Goal: Task Accomplishment & Management: Use online tool/utility

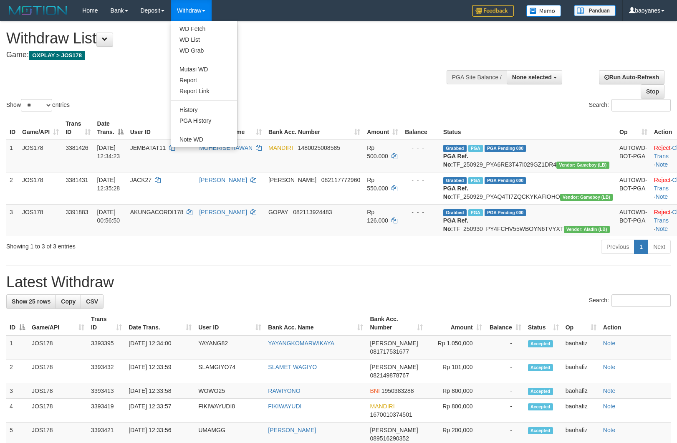
select select
select select "**"
click at [195, 28] on link "WD Fetch" at bounding box center [204, 28] width 66 height 11
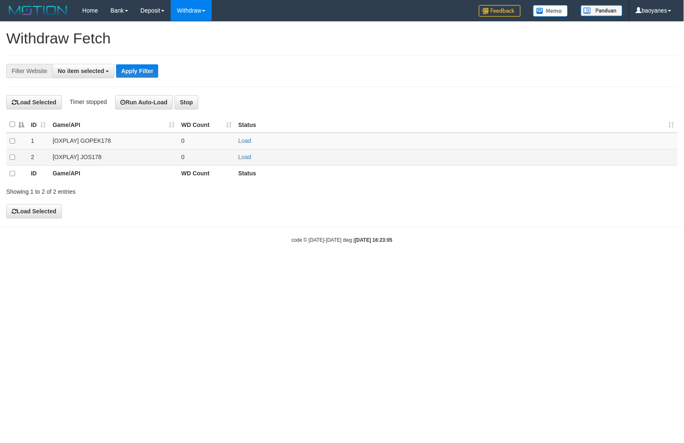
click at [89, 162] on td "[OXPLAY] JOS178" at bounding box center [113, 157] width 129 height 16
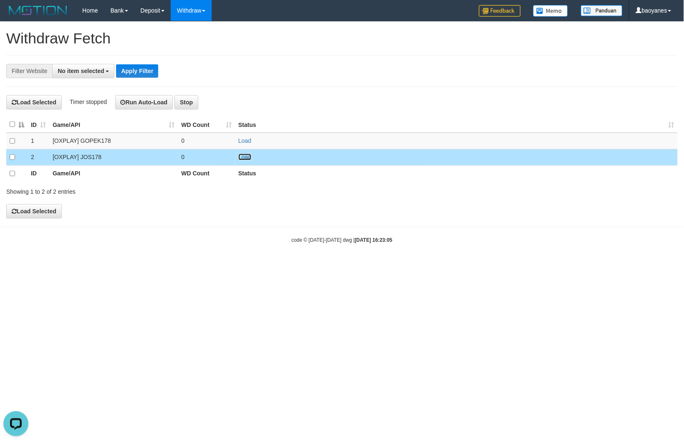
click at [245, 156] on link "Load" at bounding box center [244, 157] width 13 height 7
click at [92, 71] on span "No item selected" at bounding box center [81, 71] width 46 height 7
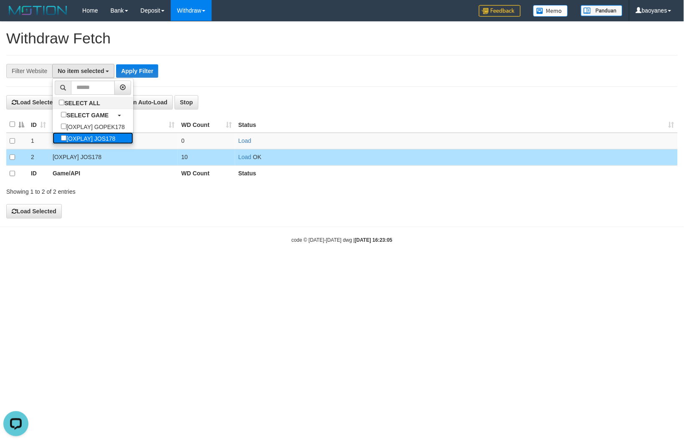
click at [101, 138] on label "[OXPLAY] JOS178" at bounding box center [88, 138] width 71 height 12
select select "****"
click at [152, 70] on button "Apply Filter" at bounding box center [141, 70] width 42 height 13
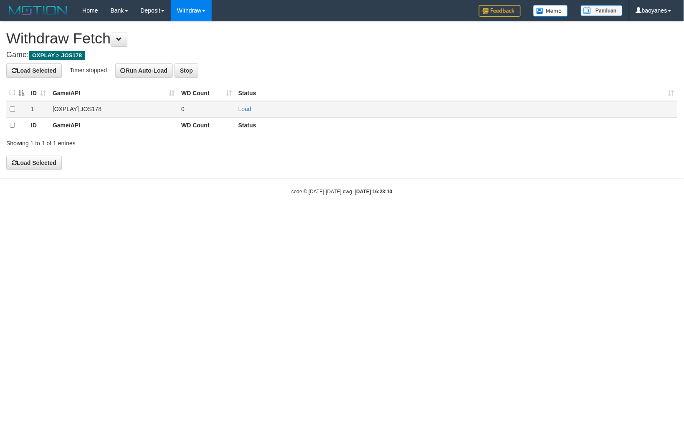
click at [89, 109] on td "[OXPLAY] JOS178" at bounding box center [113, 109] width 129 height 16
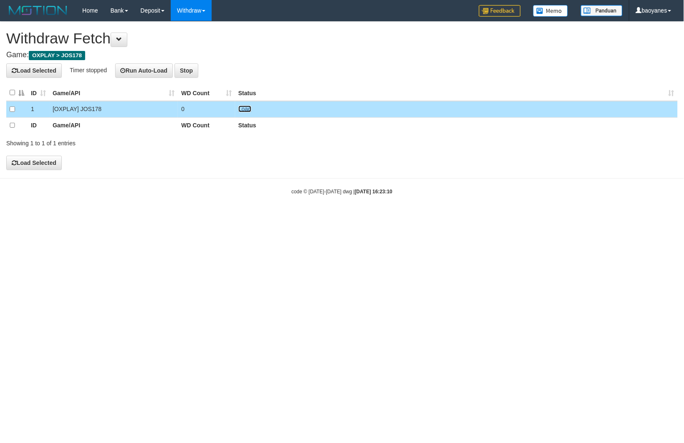
click at [244, 110] on link "Load" at bounding box center [244, 109] width 13 height 7
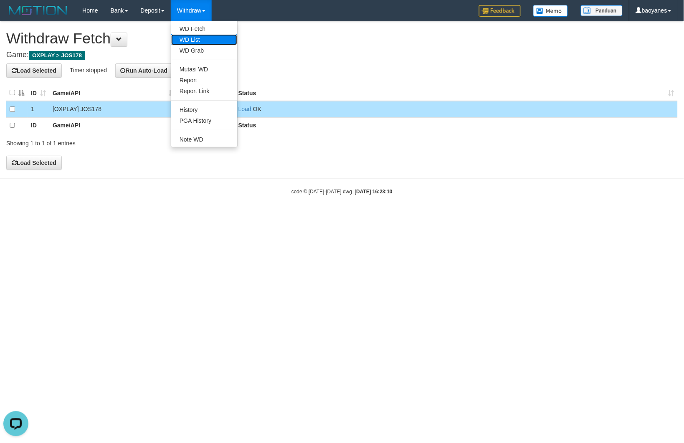
click at [197, 35] on link "WD List" at bounding box center [204, 39] width 66 height 11
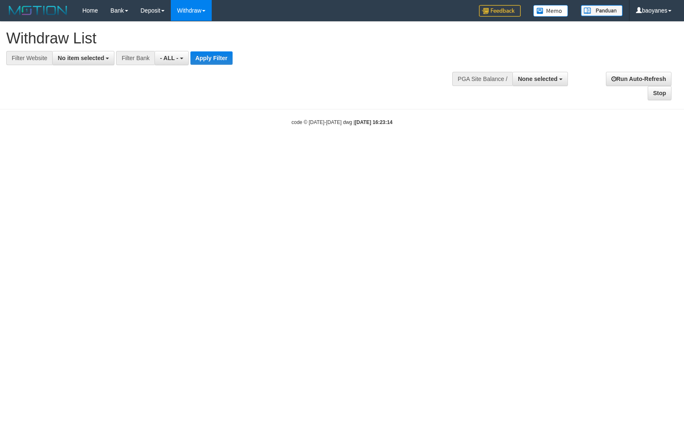
select select
click at [103, 57] on span "No item selected" at bounding box center [81, 58] width 46 height 7
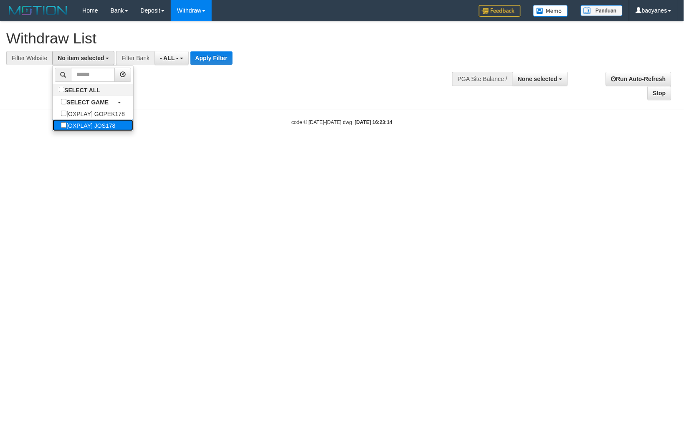
click at [109, 126] on label "[OXPLAY] JOS178" at bounding box center [88, 125] width 71 height 12
select select "****"
click at [212, 63] on button "Apply Filter" at bounding box center [215, 57] width 42 height 13
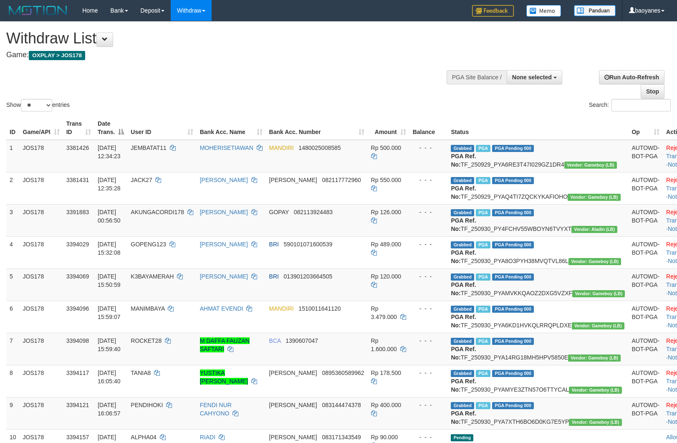
select select
select select "**"
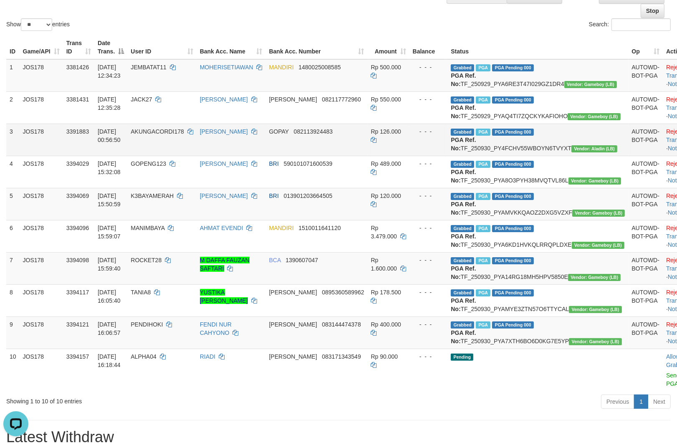
scroll to position [93, 0]
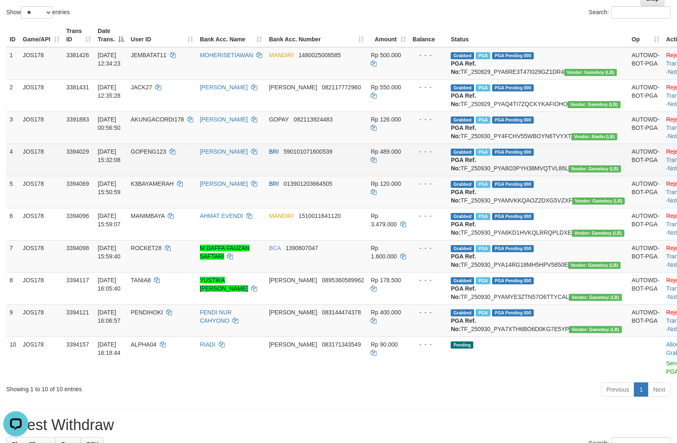
click at [540, 176] on td "Grabbed PGA PGA Pending 000 PGA Ref. No: TF_250930_PYA8O3PYH38MVQTVL86L Vendor:…" at bounding box center [537, 160] width 181 height 32
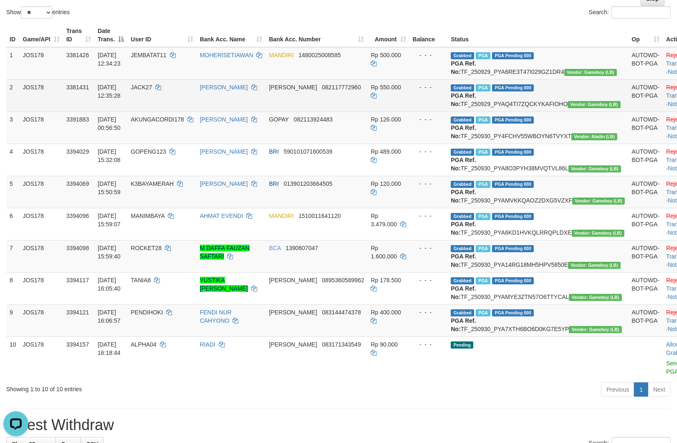
copy td "TF_250930_PYA8O3PYH38MVQTVL86L"
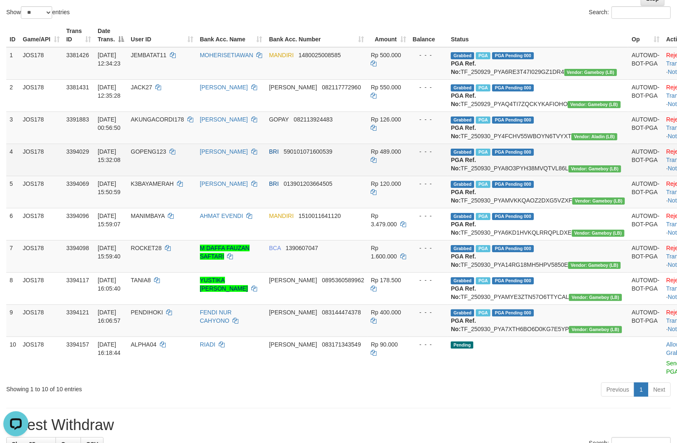
click at [177, 176] on td "GOPENG123" at bounding box center [161, 160] width 69 height 32
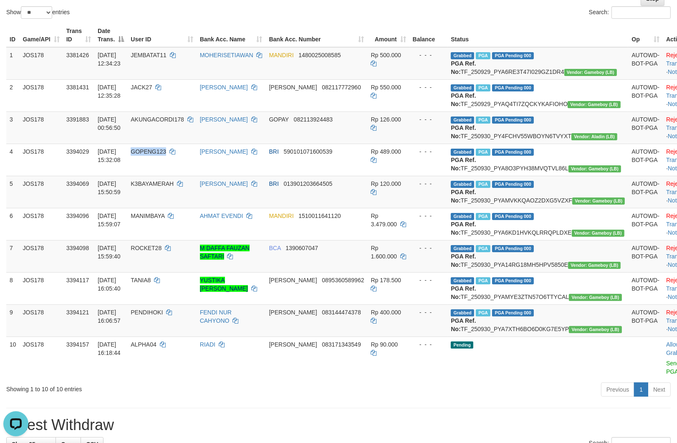
copy span "GOPENG123"
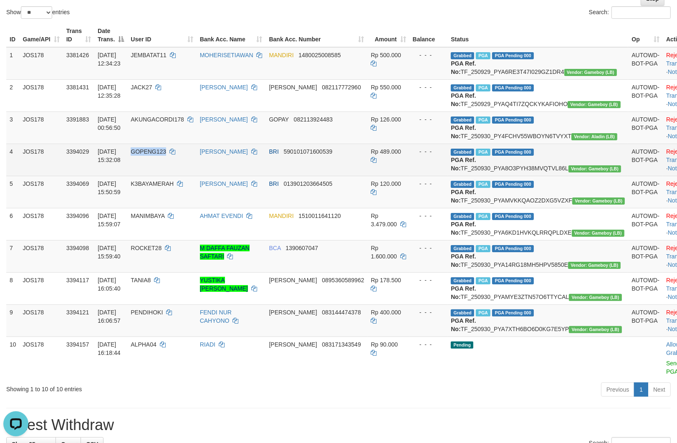
scroll to position [139, 0]
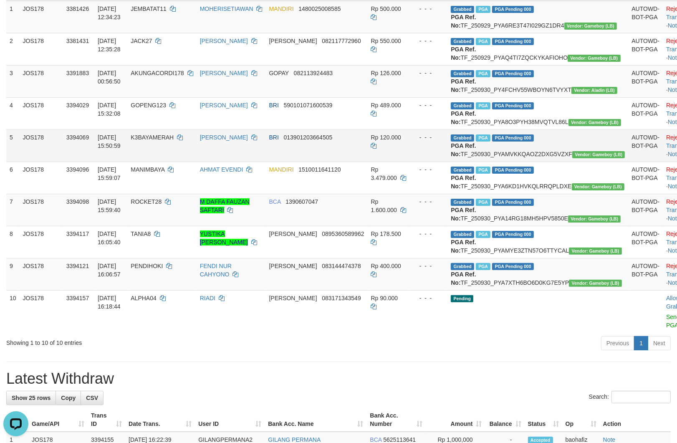
click at [532, 162] on td "Grabbed PGA PGA Pending 000 PGA Ref. No: TF_250930_PYAMVKKQAOZ2DXG5VZXF Vendor:…" at bounding box center [537, 145] width 181 height 32
copy td "TF_250930_PYAMVKKQAOZ2DXG5VZXF"
click at [178, 162] on td "K3BAYAMERAH" at bounding box center [161, 145] width 69 height 32
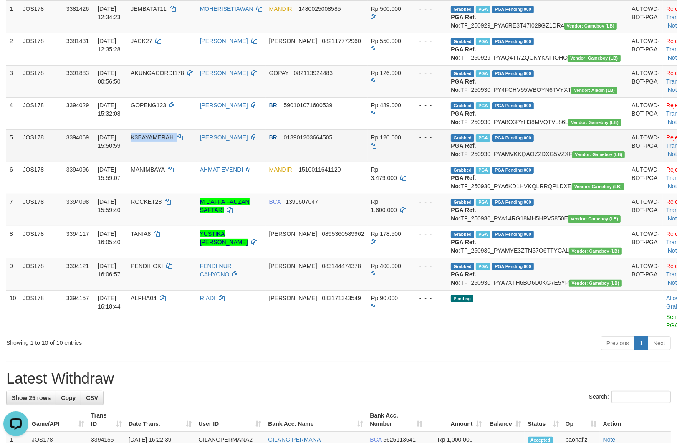
click at [178, 162] on td "K3BAYAMERAH" at bounding box center [161, 145] width 69 height 32
click at [179, 162] on td "K3BAYAMERAH" at bounding box center [161, 145] width 69 height 32
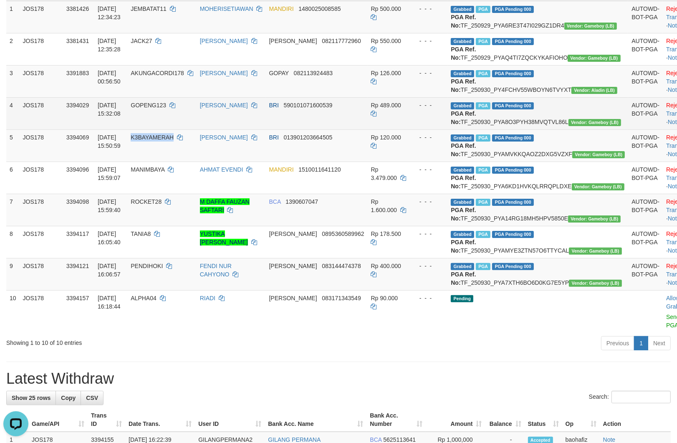
copy span "K3BAYAMERAH"
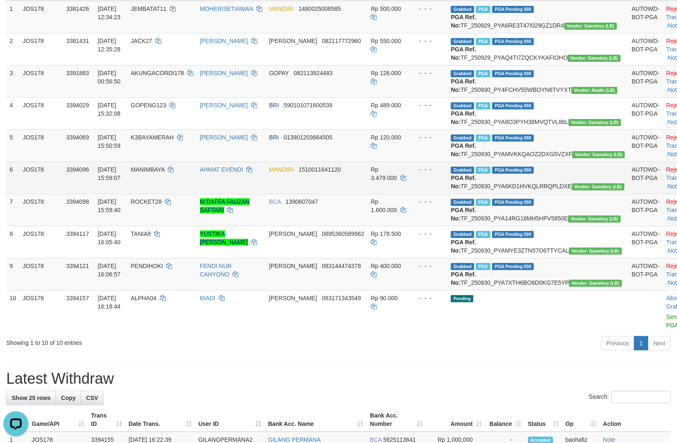
click at [542, 194] on td "Grabbed PGA PGA Pending 000 PGA Ref. No: TF_250930_PYA6KD1HVKQLRRQPLDXE Vendor:…" at bounding box center [537, 178] width 181 height 32
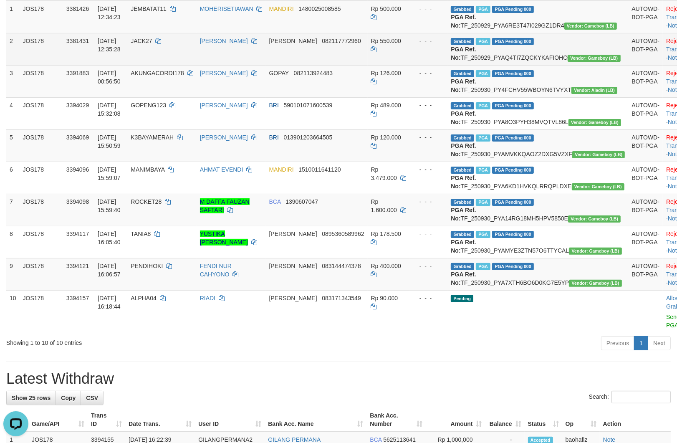
copy td "TF_250930_PYA6KD1HVKQLRRQPLDXE"
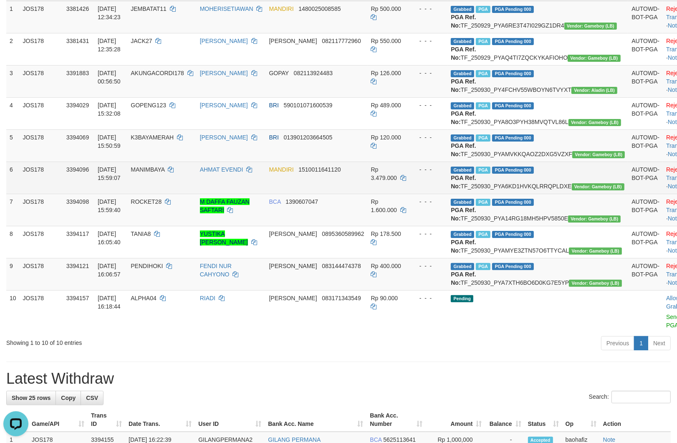
click at [180, 194] on td "MANIMBAYA" at bounding box center [161, 178] width 69 height 32
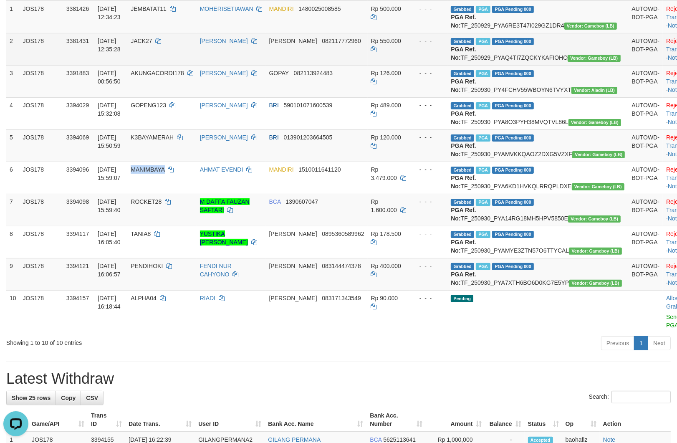
copy span "MANIMBAYA"
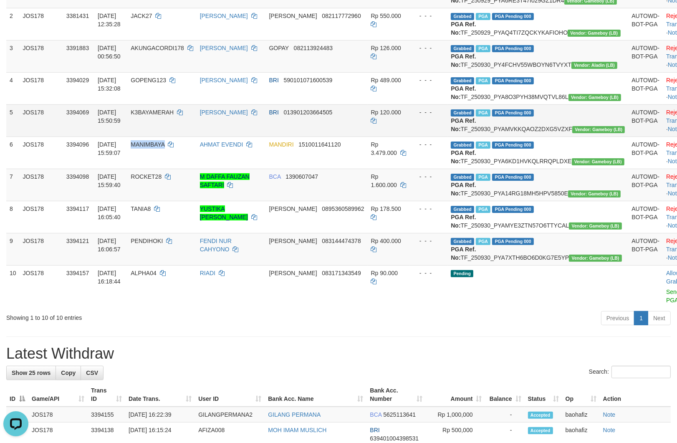
scroll to position [185, 0]
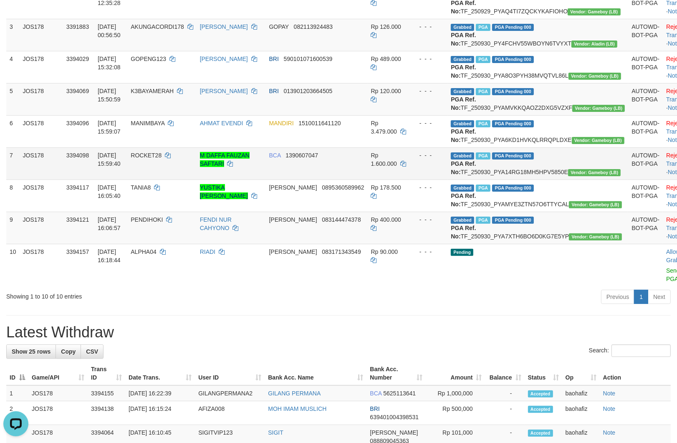
click at [533, 179] on td "Grabbed PGA PGA Pending 000 PGA Ref. No: TF_250930_PYA14RG18MH5HPV5850E Vendor:…" at bounding box center [537, 163] width 181 height 32
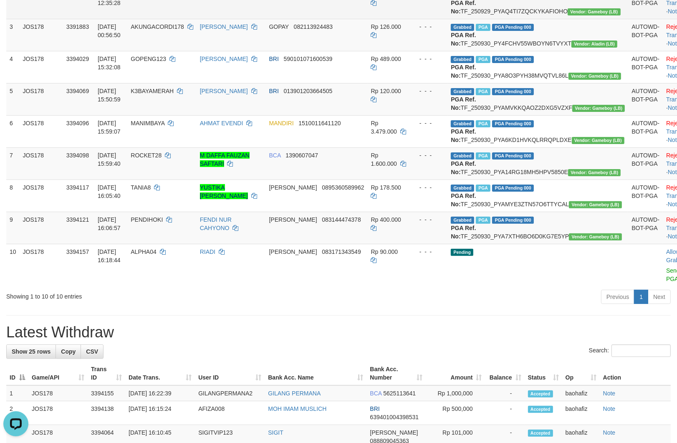
copy td "TF_250930_PYA14RG18MH5HPV5850E"
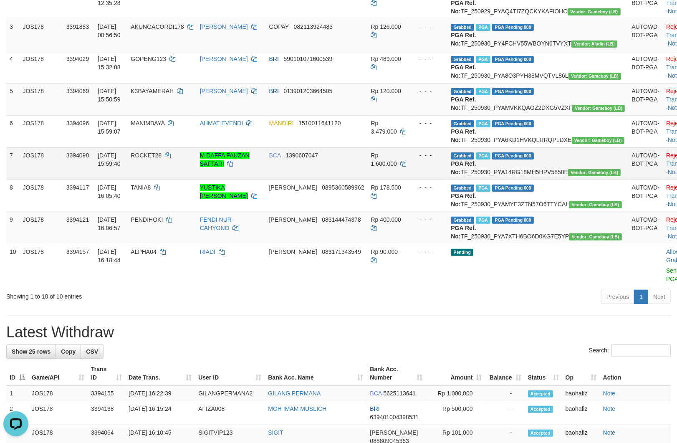
click at [177, 179] on td "ROCKET28" at bounding box center [161, 163] width 69 height 32
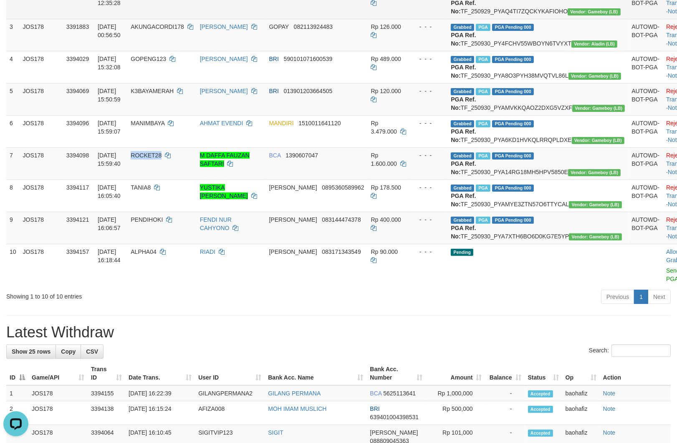
copy span "ROCKET28"
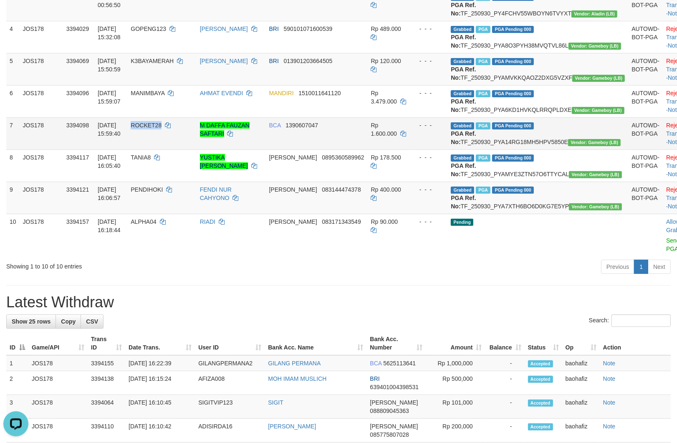
scroll to position [232, 0]
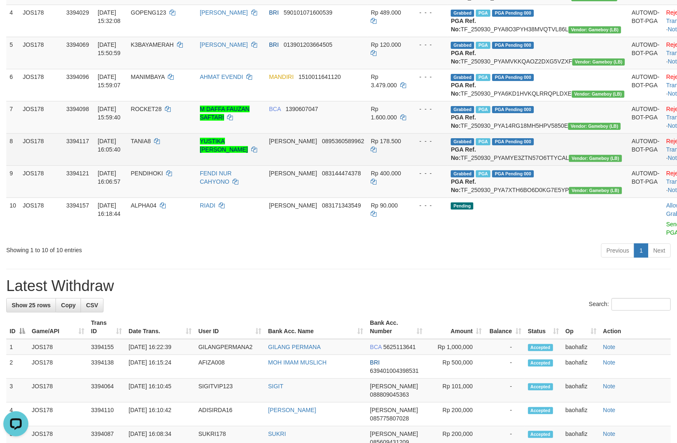
click at [547, 165] on td "Grabbed PGA PGA Pending 000 PGA Ref. No: TF_250930_PYAMYE3ZTN57O6TTYCAL Vendor:…" at bounding box center [537, 149] width 181 height 32
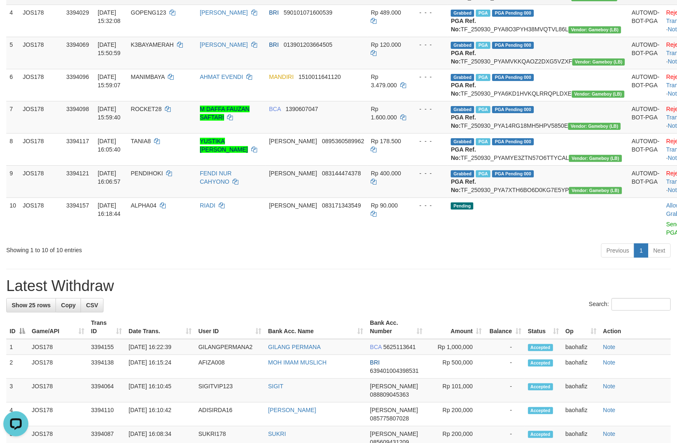
copy td "TF_250930_PYAMYE3ZTN57O6TTYCAL"
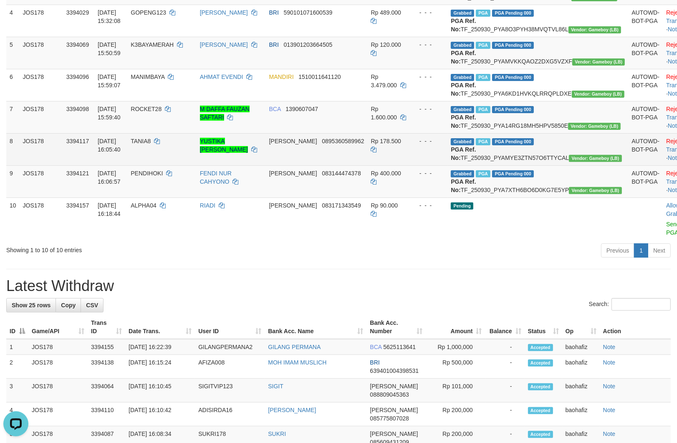
click at [167, 165] on td "TANIA8" at bounding box center [161, 149] width 69 height 32
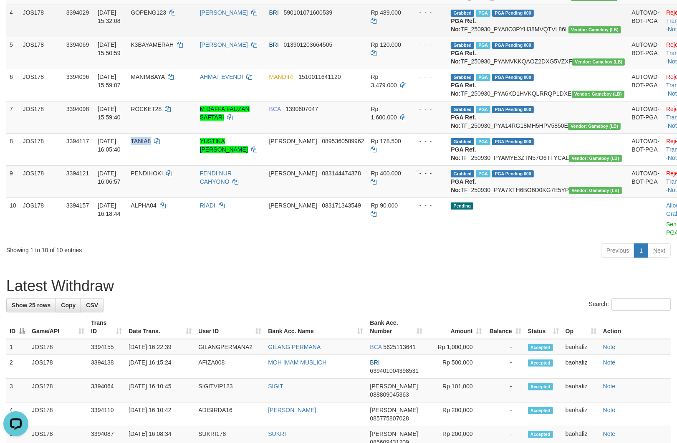
copy span "TANIA8"
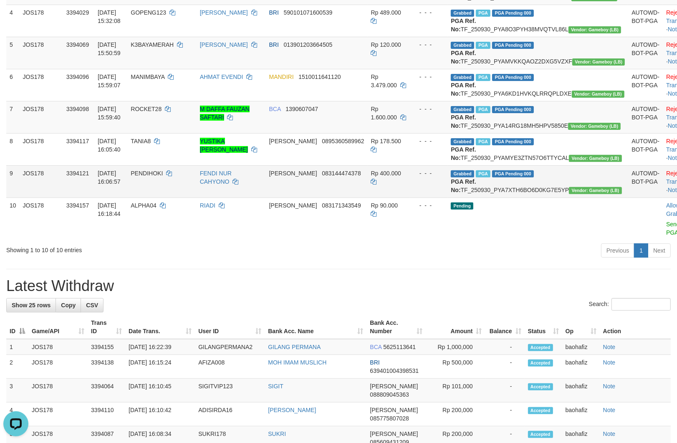
click at [549, 197] on td "Grabbed PGA PGA Pending 000 PGA Ref. No: TF_250930_PYA7XTH6BO6D0KG7E5YP Vendor:…" at bounding box center [537, 181] width 181 height 32
click at [179, 197] on td "PENDIHOKI" at bounding box center [161, 181] width 69 height 32
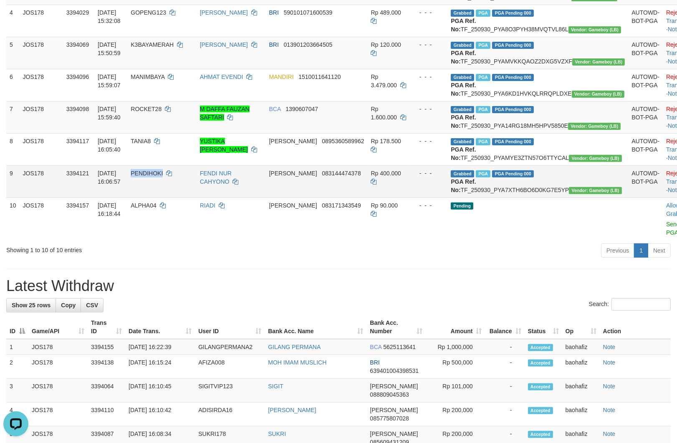
click at [179, 197] on td "PENDIHOKI" at bounding box center [161, 181] width 69 height 32
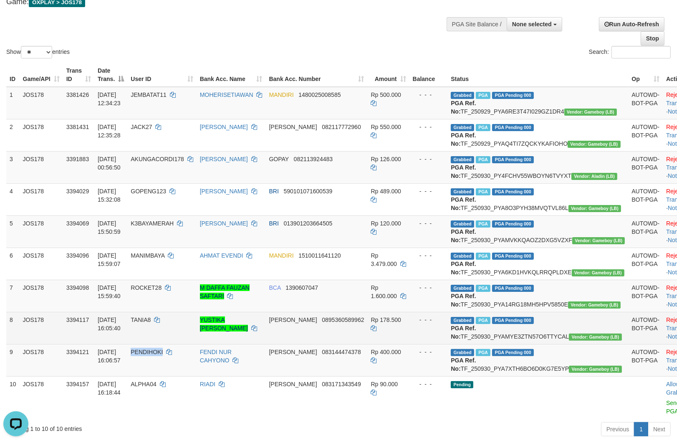
scroll to position [46, 0]
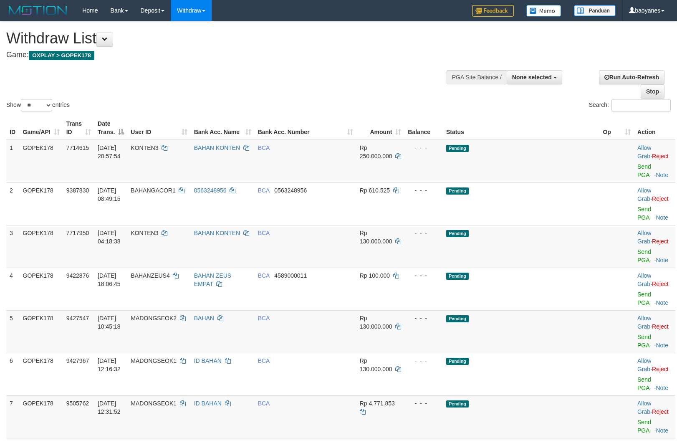
select select
select select "**"
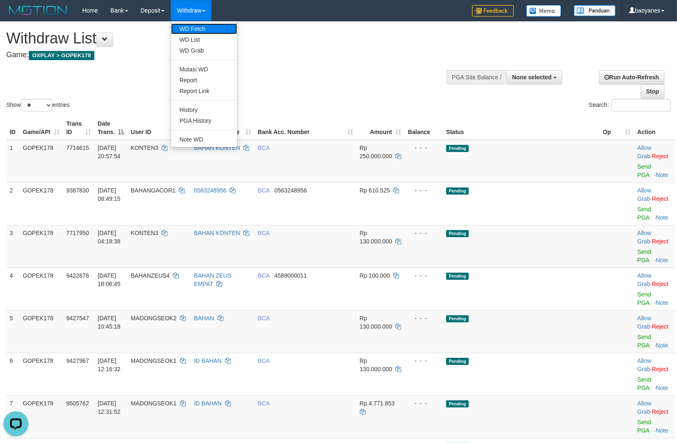
click at [194, 27] on link "WD Fetch" at bounding box center [204, 28] width 66 height 11
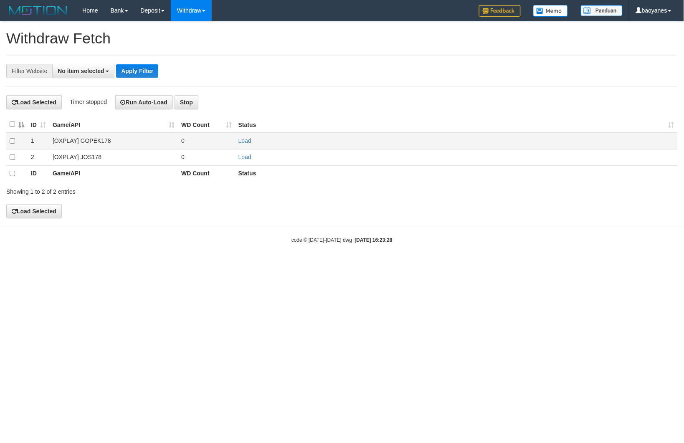
click at [102, 136] on td "[OXPLAY] GOPEK178" at bounding box center [113, 141] width 129 height 16
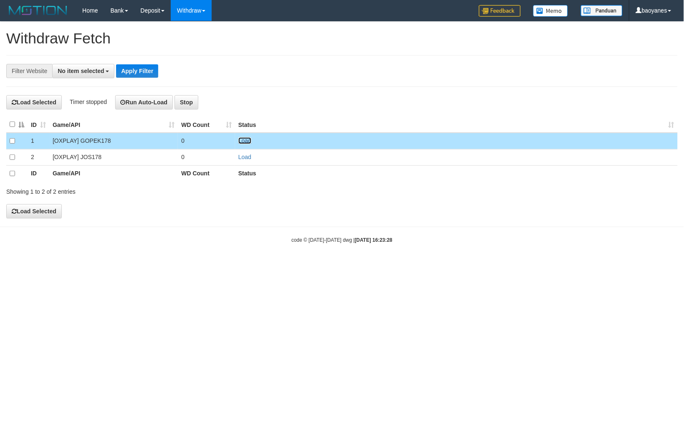
click at [242, 140] on link "Load" at bounding box center [244, 140] width 13 height 7
click at [82, 68] on span "No item selected" at bounding box center [81, 71] width 46 height 7
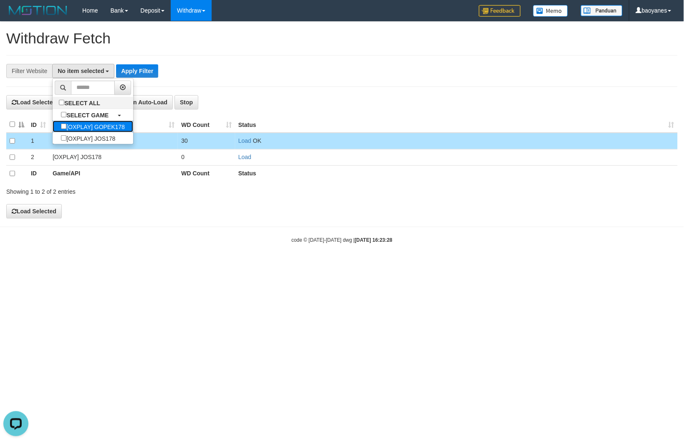
click at [102, 126] on label "[OXPLAY] GOPEK178" at bounding box center [93, 127] width 81 height 12
select select "***"
click at [155, 65] on button "Apply Filter" at bounding box center [151, 70] width 42 height 13
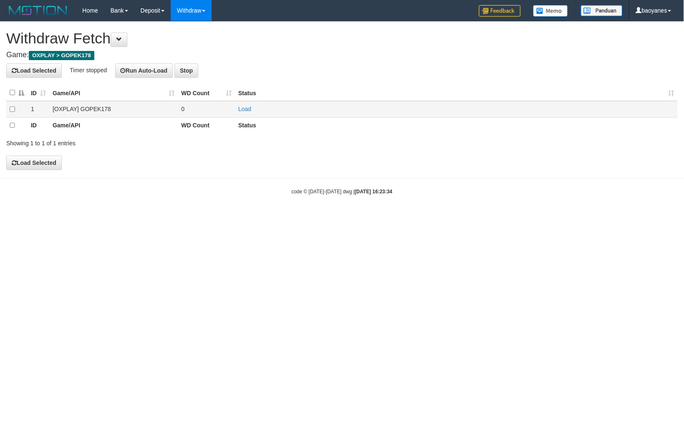
click at [97, 107] on td "[OXPLAY] GOPEK178" at bounding box center [113, 109] width 129 height 16
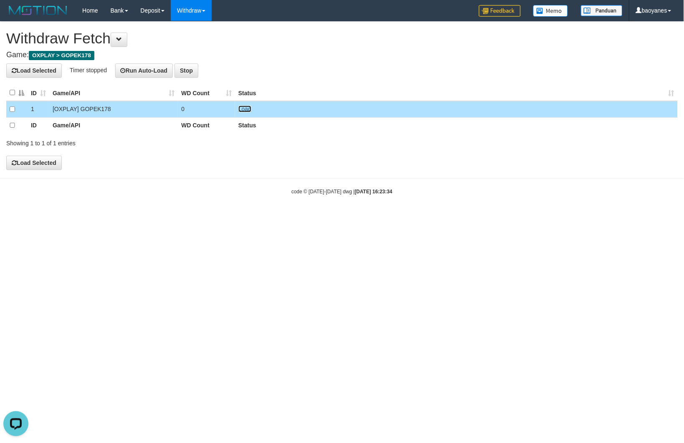
click at [240, 109] on link "Load" at bounding box center [244, 109] width 13 height 7
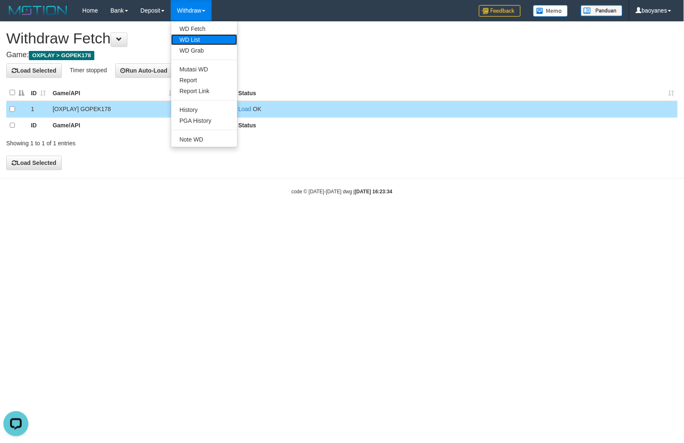
click at [194, 36] on link "WD List" at bounding box center [204, 39] width 66 height 11
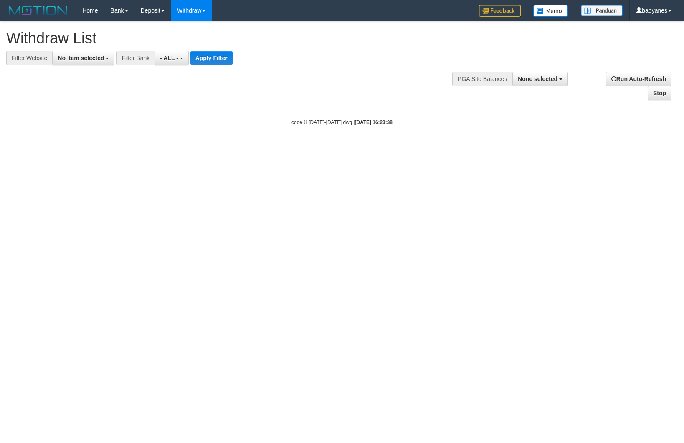
select select
click at [93, 55] on span "No item selected" at bounding box center [81, 58] width 46 height 7
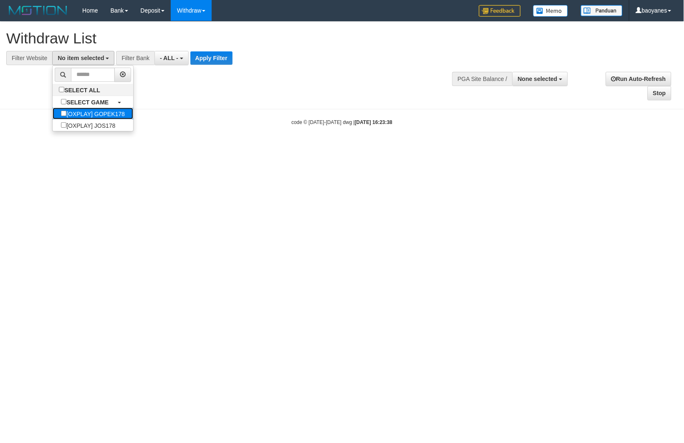
click at [103, 115] on label "[OXPLAY] GOPEK178" at bounding box center [93, 114] width 81 height 12
select select "***"
click at [230, 59] on button "Apply Filter" at bounding box center [225, 57] width 42 height 13
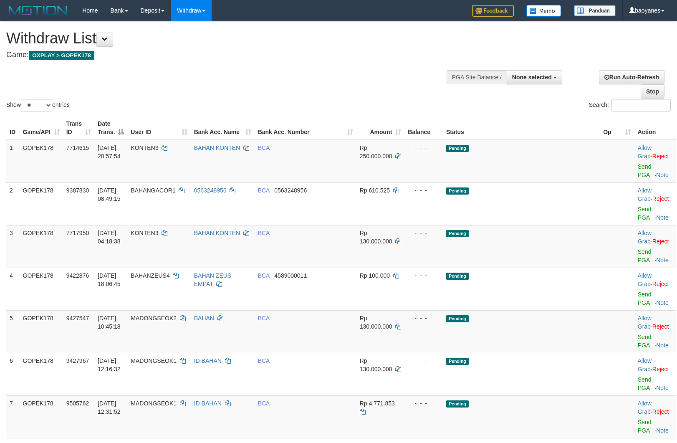
select select
select select "**"
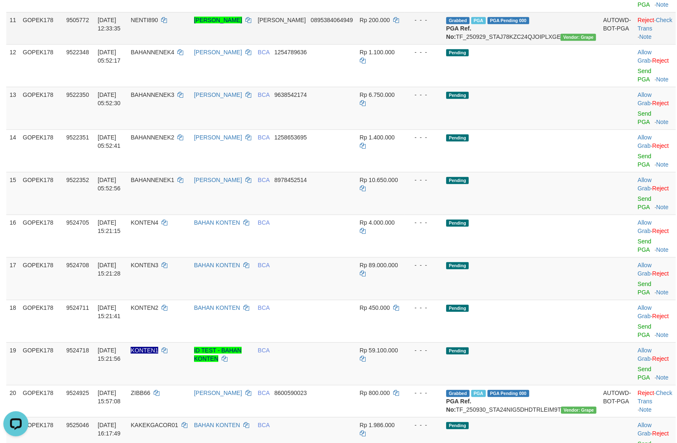
scroll to position [556, 0]
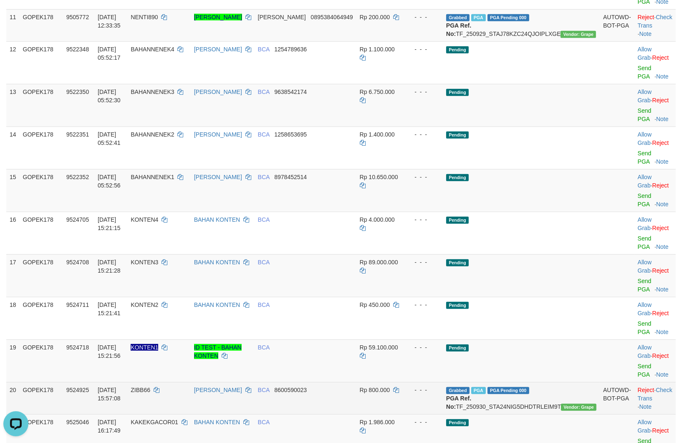
click at [553, 382] on td "Grabbed PGA PGA Pending 000 {"status":"000","data":{"unique_id":"805-9524925-20…" at bounding box center [521, 398] width 157 height 32
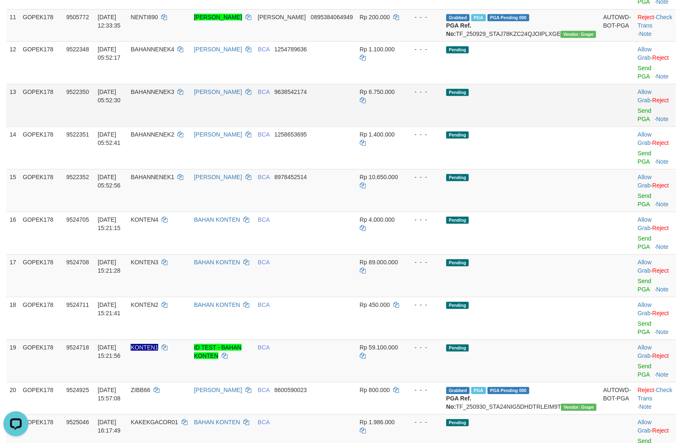
copy td "TF_250930_STA24NIG5DHDTRLEIM9T"
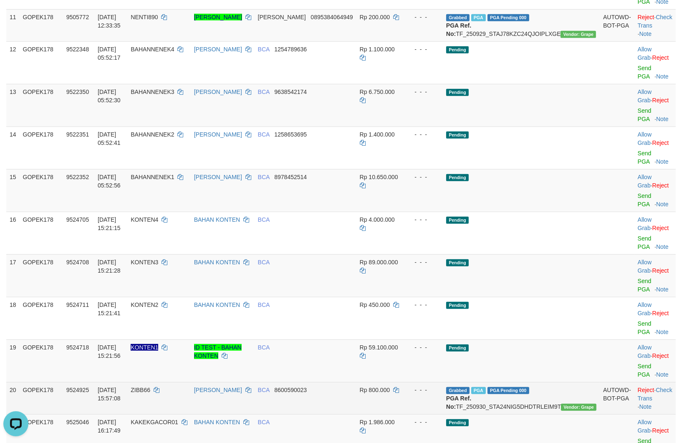
click at [166, 382] on td "ZIBB66" at bounding box center [158, 398] width 63 height 32
click at [167, 382] on td "ZIBB66" at bounding box center [158, 398] width 63 height 32
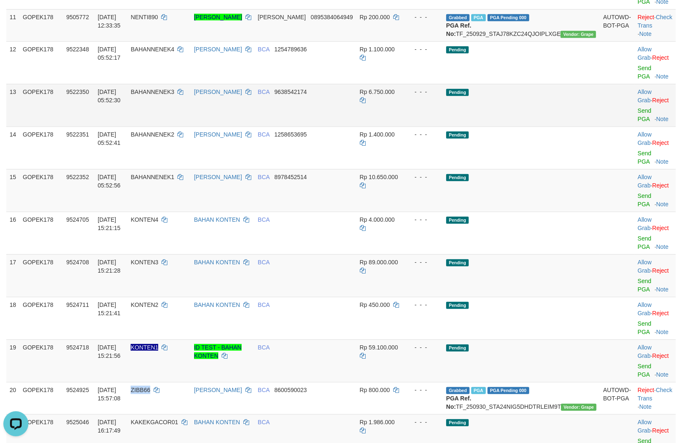
copy span "ZIBB66"
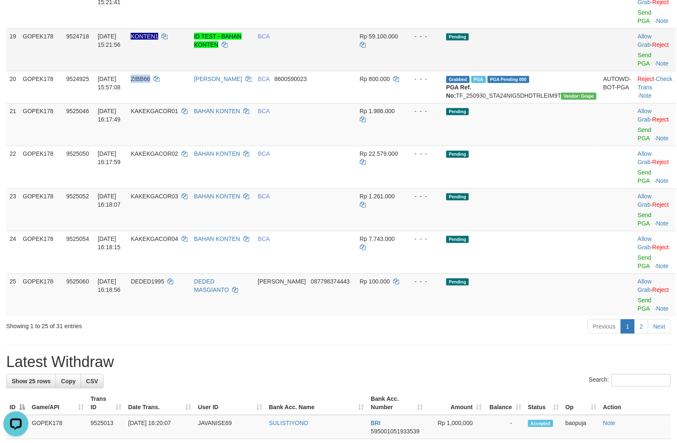
scroll to position [881, 0]
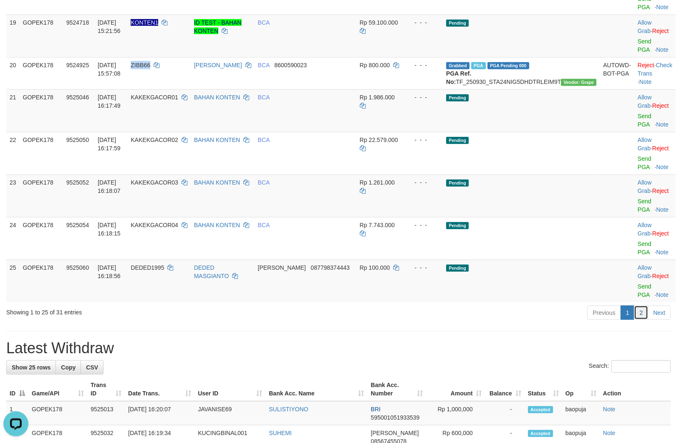
click at [642, 305] on link "2" at bounding box center [641, 312] width 14 height 14
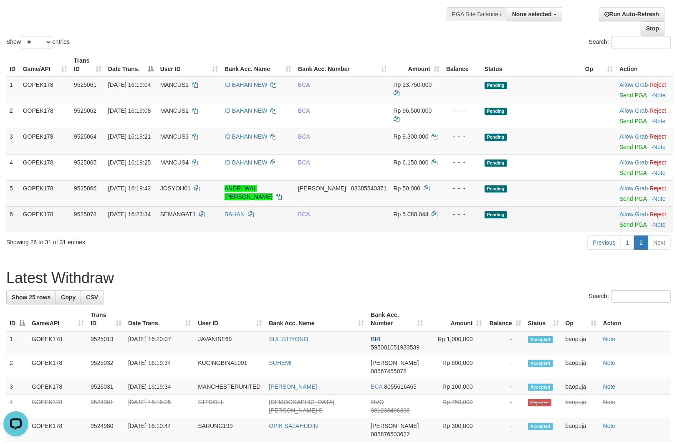
scroll to position [0, 0]
